Goal: Task Accomplishment & Management: Use online tool/utility

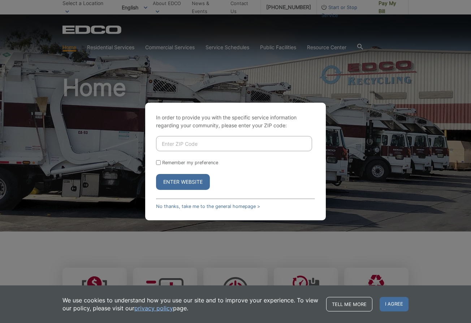
click at [179, 141] on input "Enter ZIP Code" at bounding box center [234, 143] width 156 height 15
type input "6"
type input "91945"
click at [183, 182] on button "Enter Website" at bounding box center [183, 182] width 54 height 16
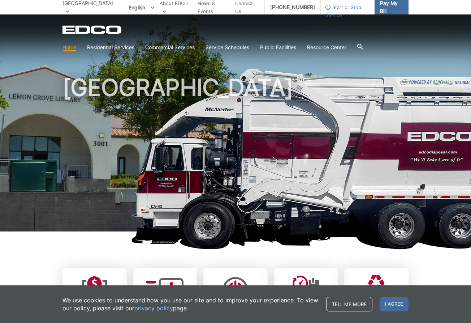
click at [384, 5] on span "Pay My Bill" at bounding box center [391, 7] width 23 height 16
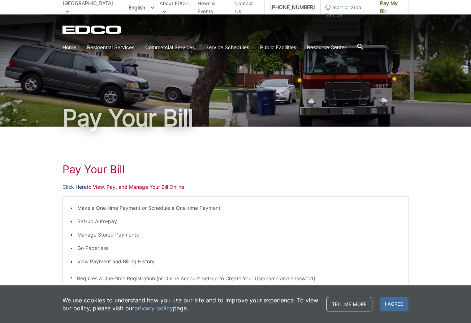
click at [76, 185] on link "Click Here" at bounding box center [75, 187] width 24 height 8
